Goal: Transaction & Acquisition: Book appointment/travel/reservation

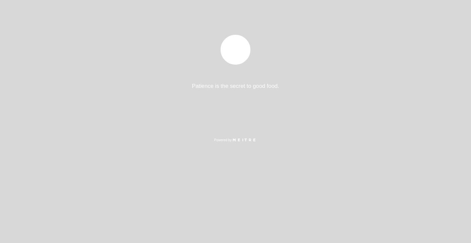
select select "es"
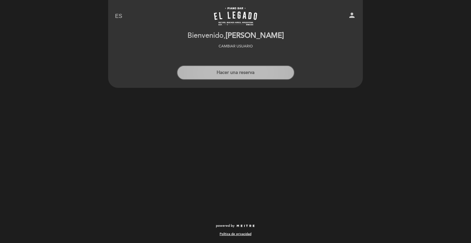
click at [227, 74] on button "Hacer una reserva" at bounding box center [236, 72] width 118 height 15
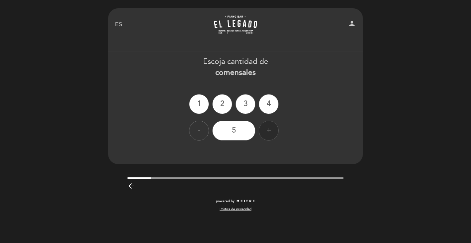
click at [273, 131] on div "+" at bounding box center [268, 131] width 20 height 20
click at [199, 129] on div "-" at bounding box center [199, 131] width 20 height 20
click at [263, 125] on div "+" at bounding box center [268, 131] width 20 height 20
click at [239, 127] on div "6" at bounding box center [233, 131] width 43 height 20
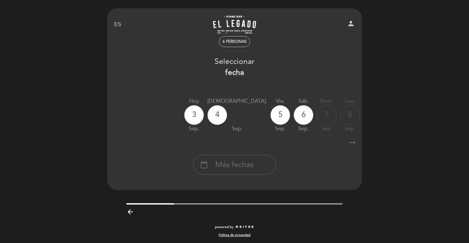
click at [354, 144] on icon "arrow_right_alt" at bounding box center [352, 143] width 10 height 14
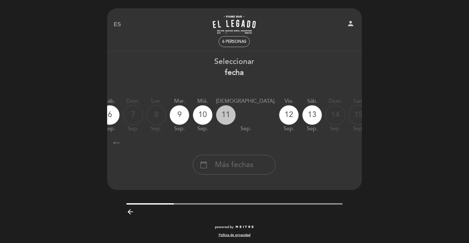
click at [216, 114] on div "11" at bounding box center [226, 115] width 20 height 20
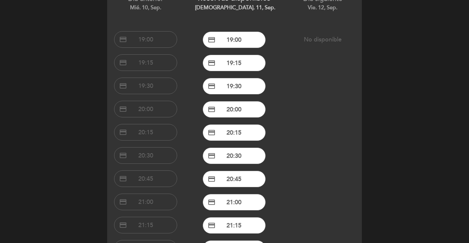
scroll to position [67, 0]
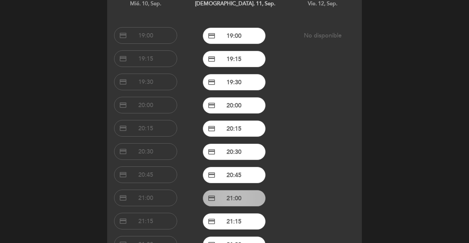
click at [232, 191] on button "credit_card 21:00" at bounding box center [233, 198] width 63 height 17
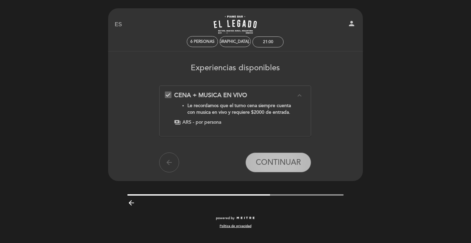
click at [288, 167] on span "CONTINUAR" at bounding box center [277, 162] width 45 height 9
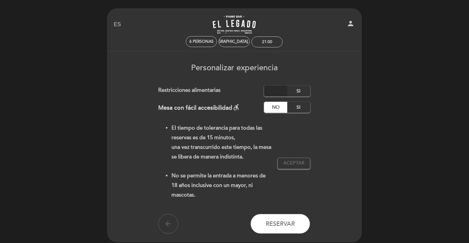
click at [279, 92] on label "No" at bounding box center [275, 90] width 23 height 11
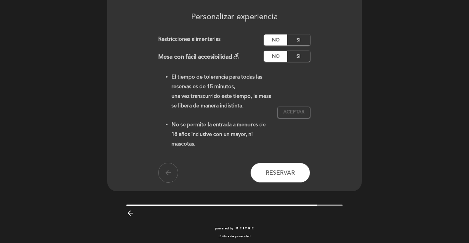
scroll to position [51, 0]
click at [298, 112] on span "Aceptar" at bounding box center [293, 112] width 21 height 7
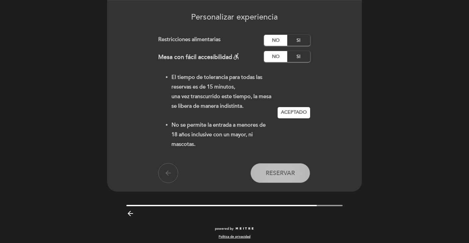
click at [282, 169] on span "Reservar" at bounding box center [279, 172] width 29 height 7
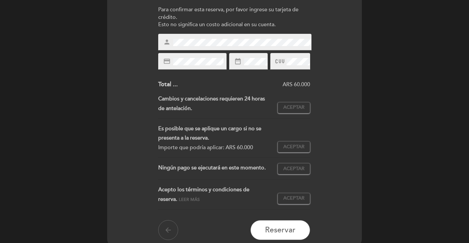
scroll to position [110, 0]
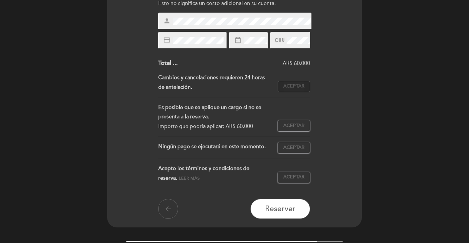
click at [298, 83] on span "Aceptar" at bounding box center [293, 86] width 21 height 7
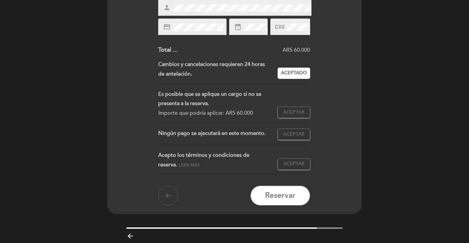
scroll to position [129, 0]
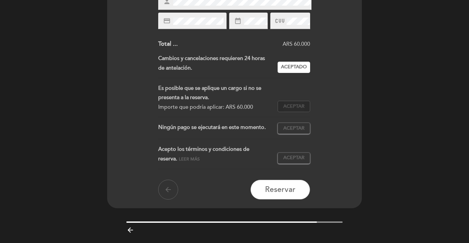
click at [300, 104] on span "Aceptar" at bounding box center [293, 106] width 21 height 7
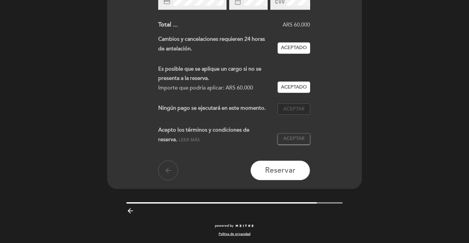
click at [296, 112] on span "Aceptar" at bounding box center [293, 109] width 21 height 7
click at [302, 142] on span "Aceptar" at bounding box center [293, 138] width 21 height 7
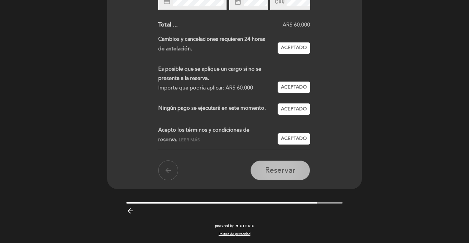
click at [287, 173] on span "Reservar" at bounding box center [280, 170] width 30 height 9
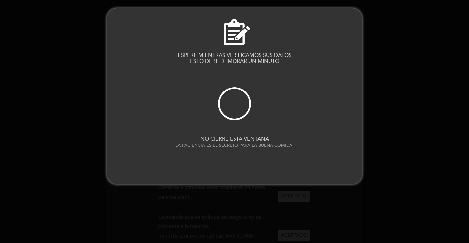
scroll to position [0, 0]
